Goal: Task Accomplishment & Management: Manage account settings

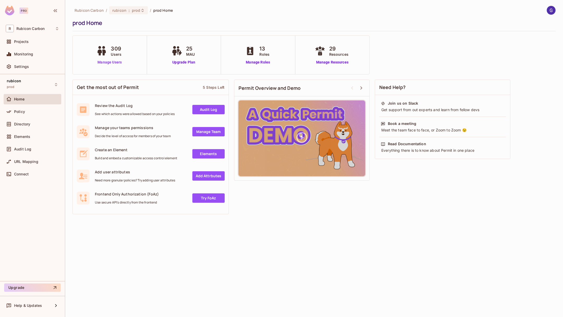
click at [111, 64] on link "Manage Users" at bounding box center [109, 62] width 29 height 5
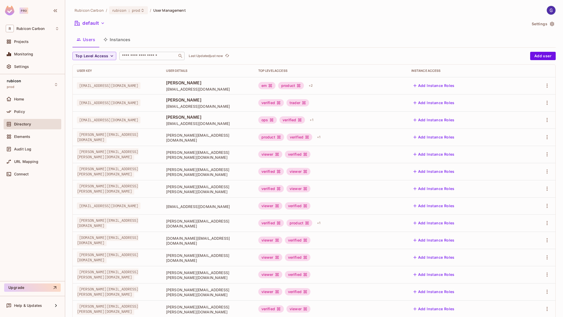
click at [148, 56] on input "text" at bounding box center [148, 55] width 55 height 5
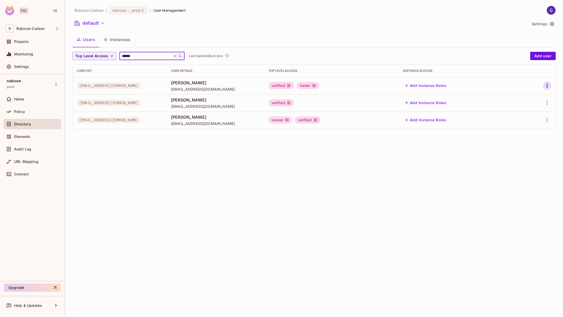
type input "******"
click at [548, 86] on icon "button" at bounding box center [547, 86] width 6 height 6
click at [137, 55] on div at bounding box center [281, 158] width 563 height 317
click at [175, 57] on icon at bounding box center [175, 55] width 5 height 5
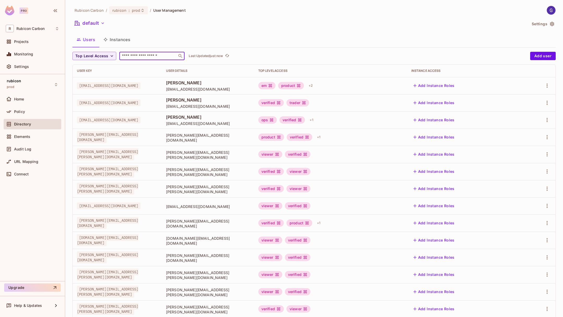
click at [151, 58] on input "text" at bounding box center [148, 55] width 55 height 5
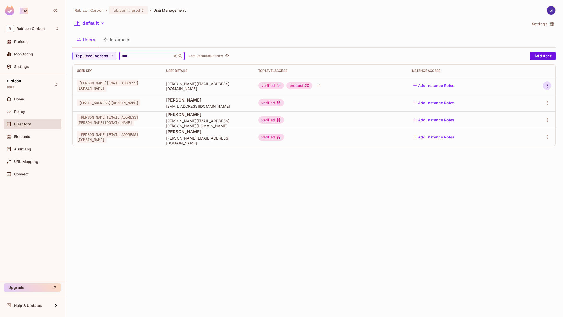
type input "****"
click at [548, 85] on icon "button" at bounding box center [547, 86] width 6 height 6
click at [520, 98] on div "Edit" at bounding box center [519, 97] width 7 height 5
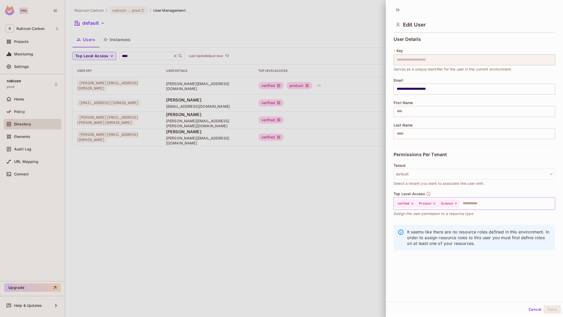
click at [456, 204] on icon at bounding box center [456, 204] width 4 height 4
click at [553, 306] on button "Save" at bounding box center [551, 310] width 17 height 8
